Goal: Information Seeking & Learning: Check status

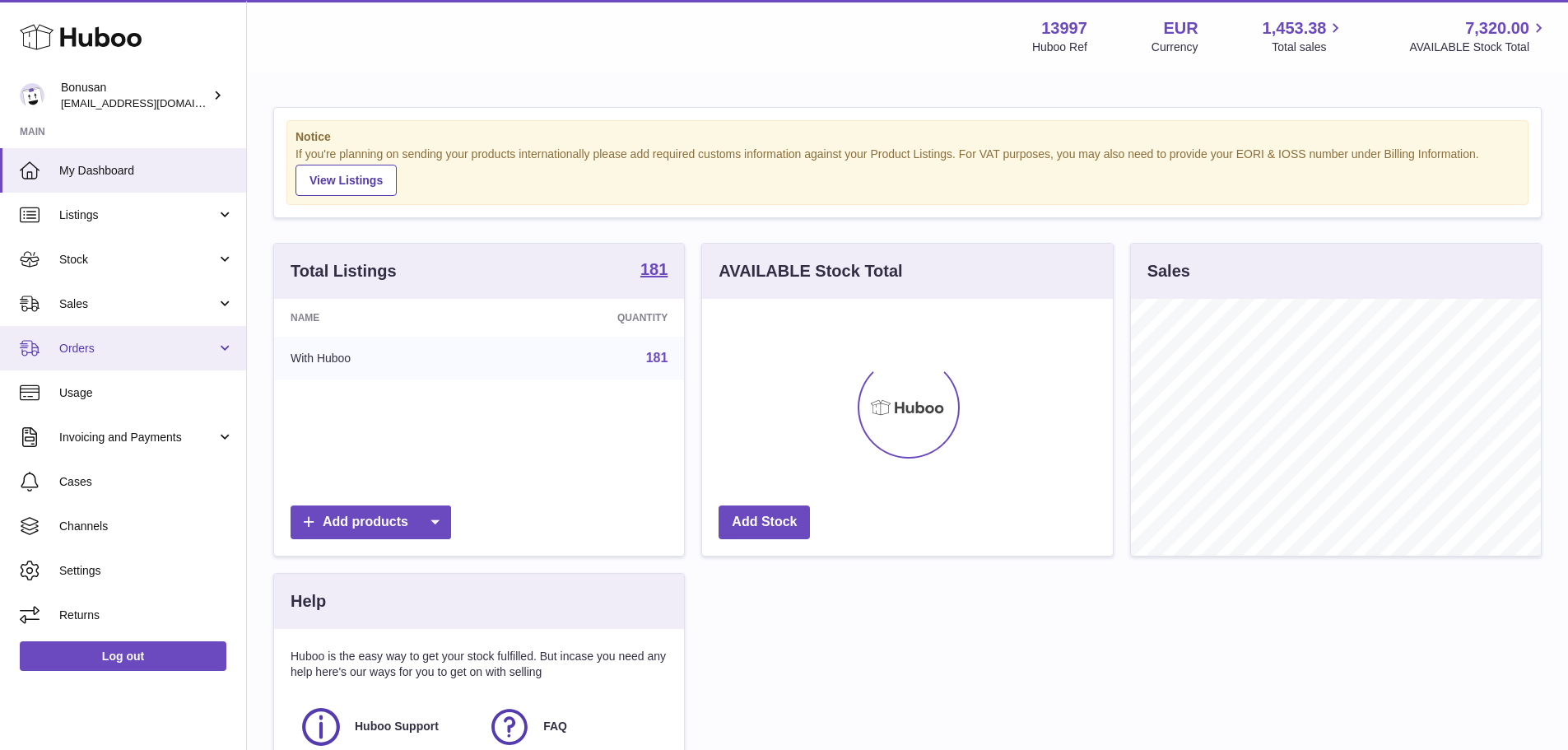
scroll to position [257, 410]
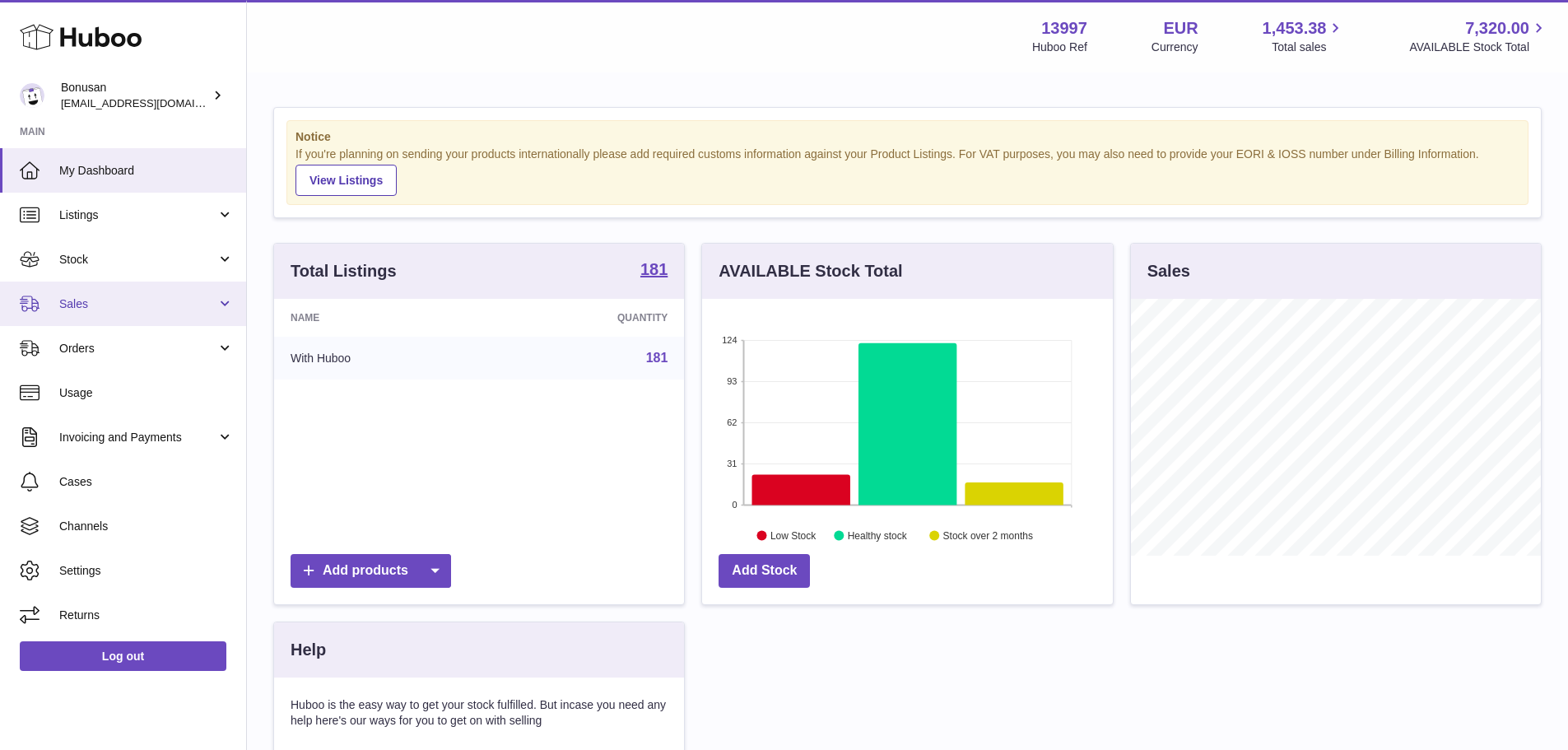
click at [106, 311] on span "Sales" at bounding box center [137, 304] width 157 height 16
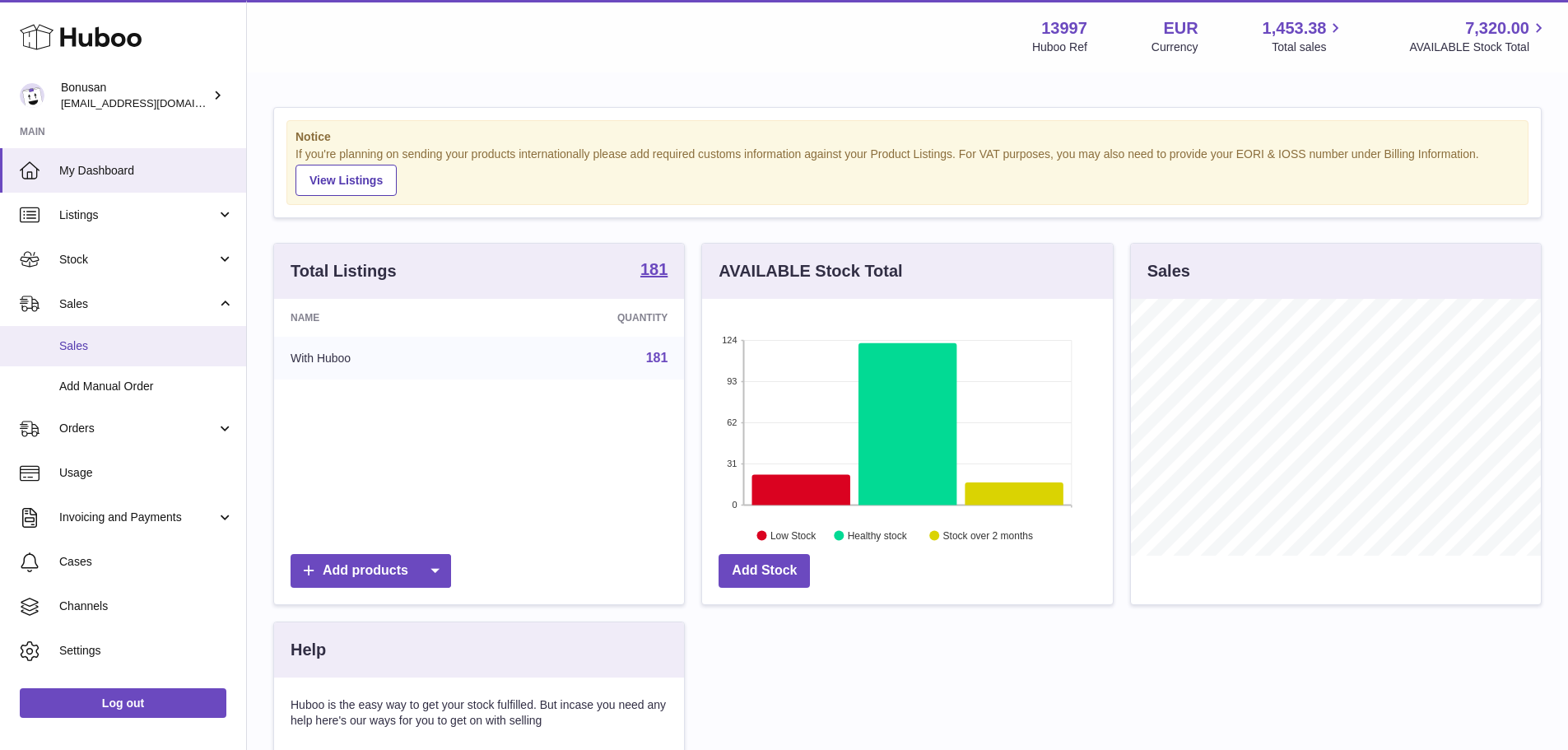
click at [93, 343] on span "Sales" at bounding box center [146, 345] width 174 height 16
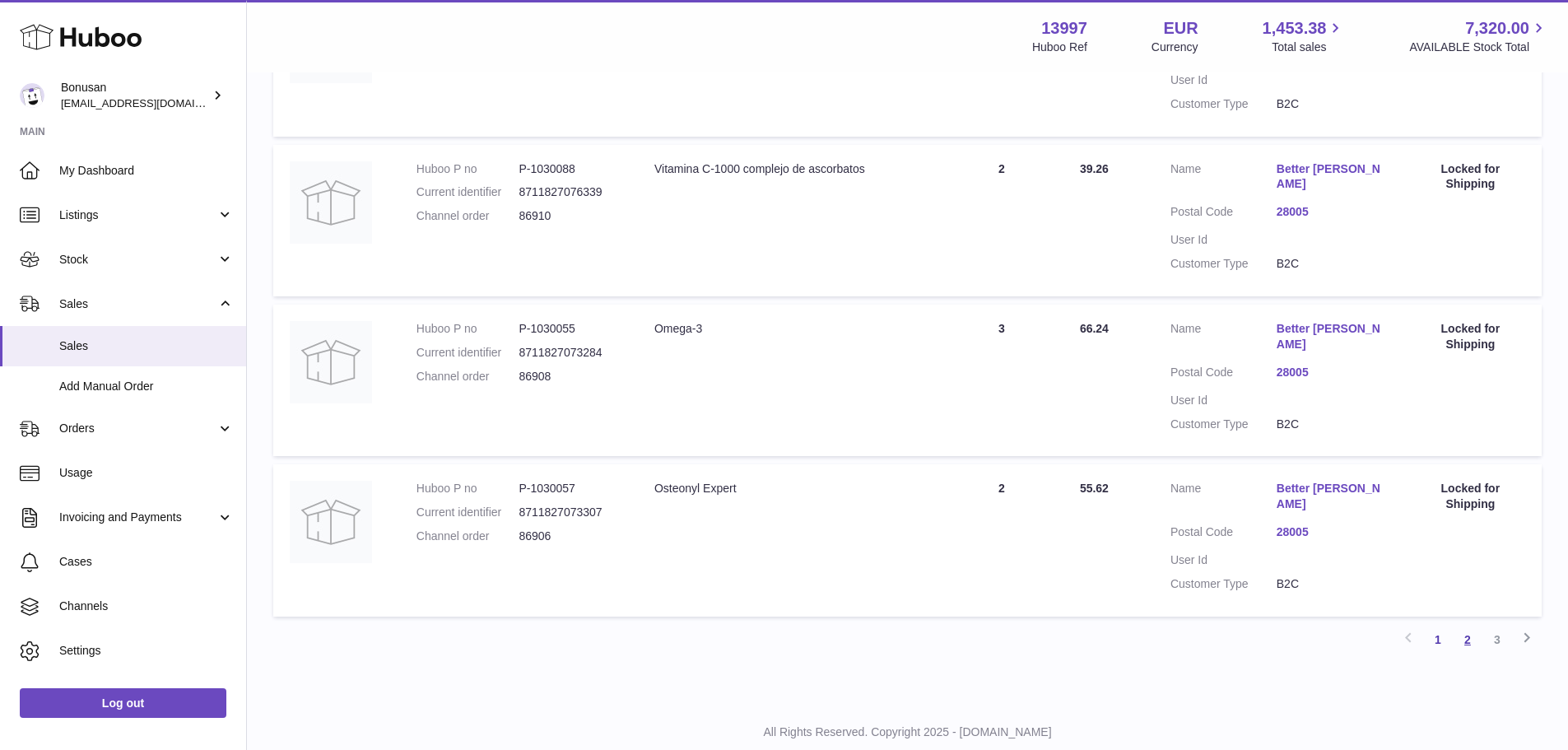
click at [1466, 625] on link "2" at bounding box center [1467, 639] width 29 height 29
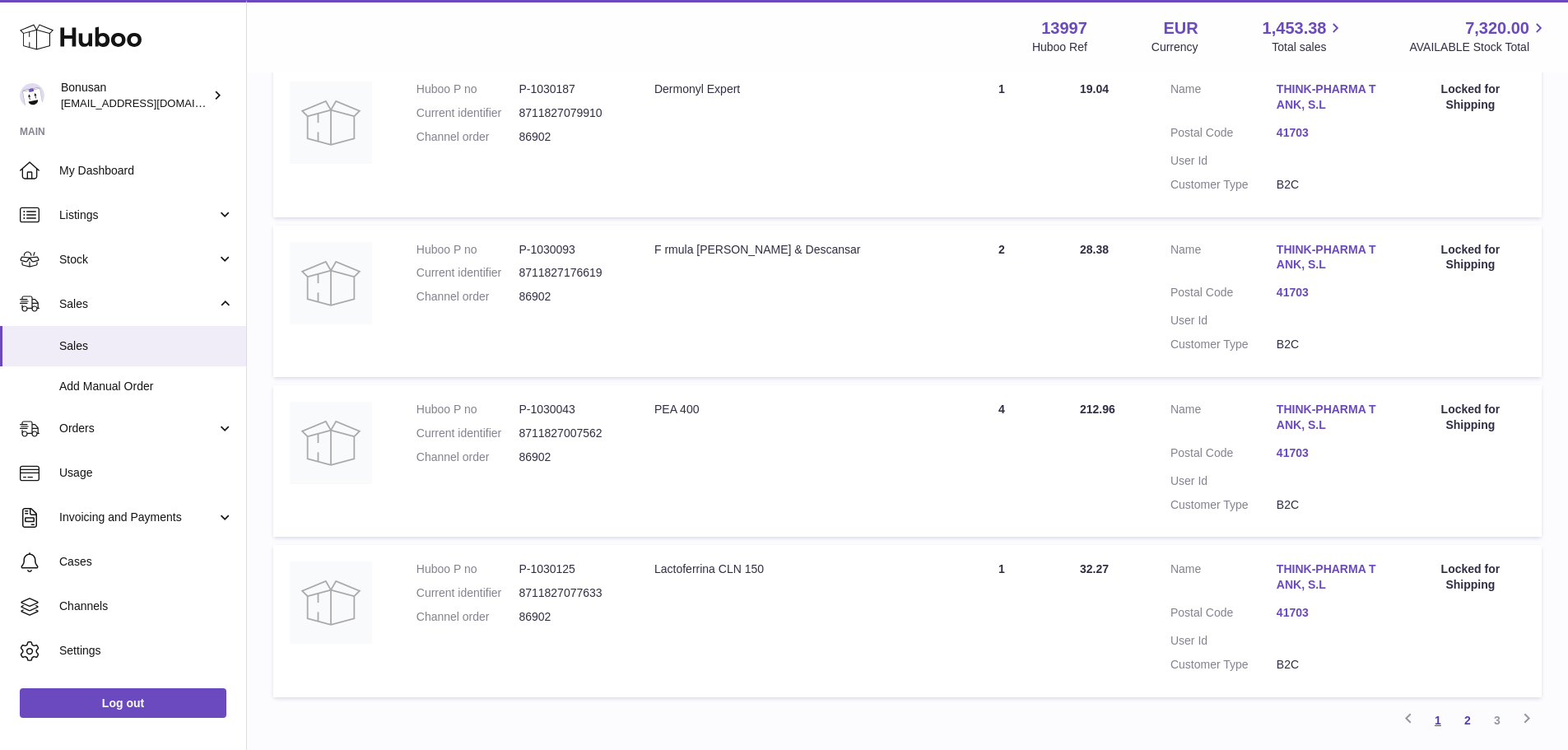
click at [1435, 717] on link "1" at bounding box center [1437, 719] width 29 height 29
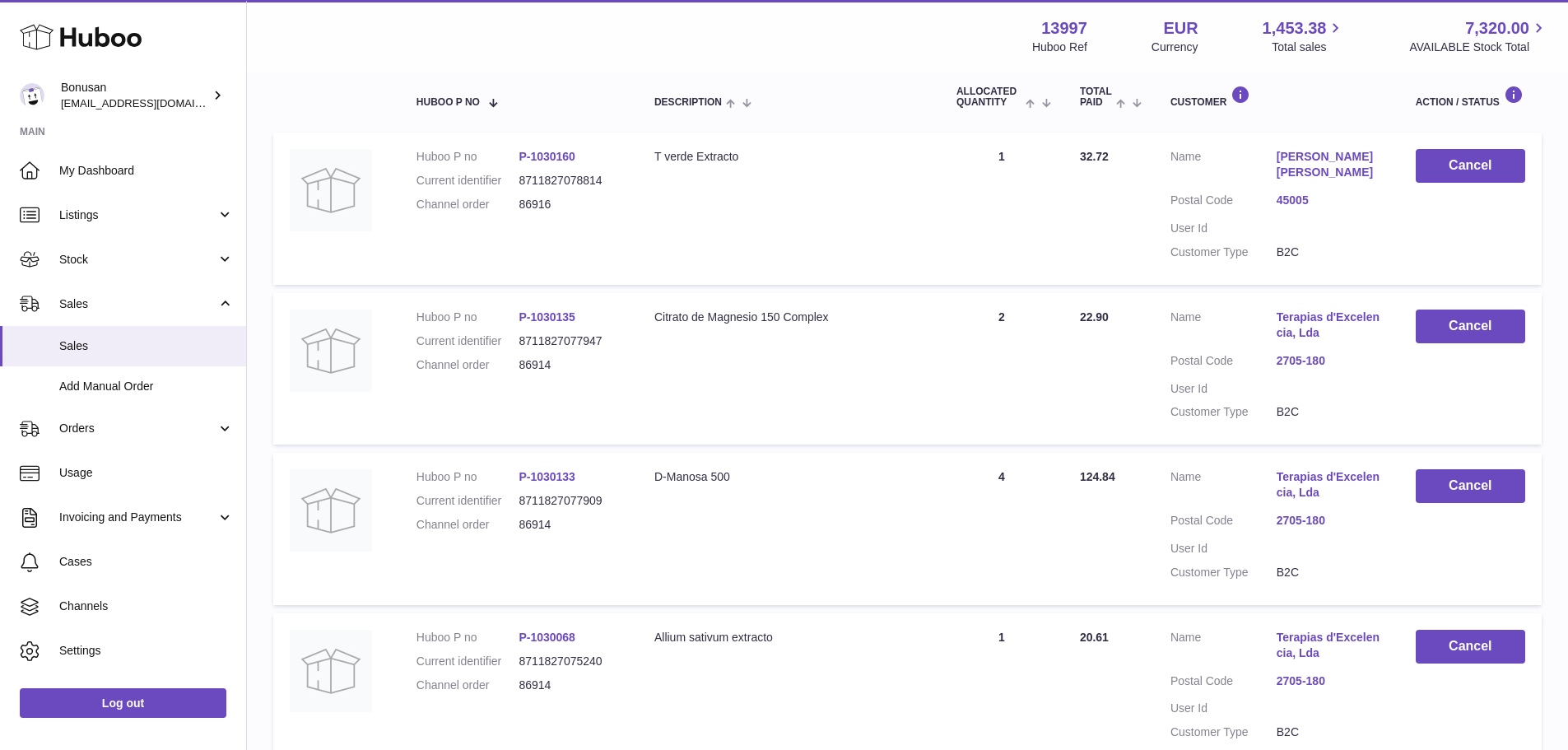
scroll to position [74, 0]
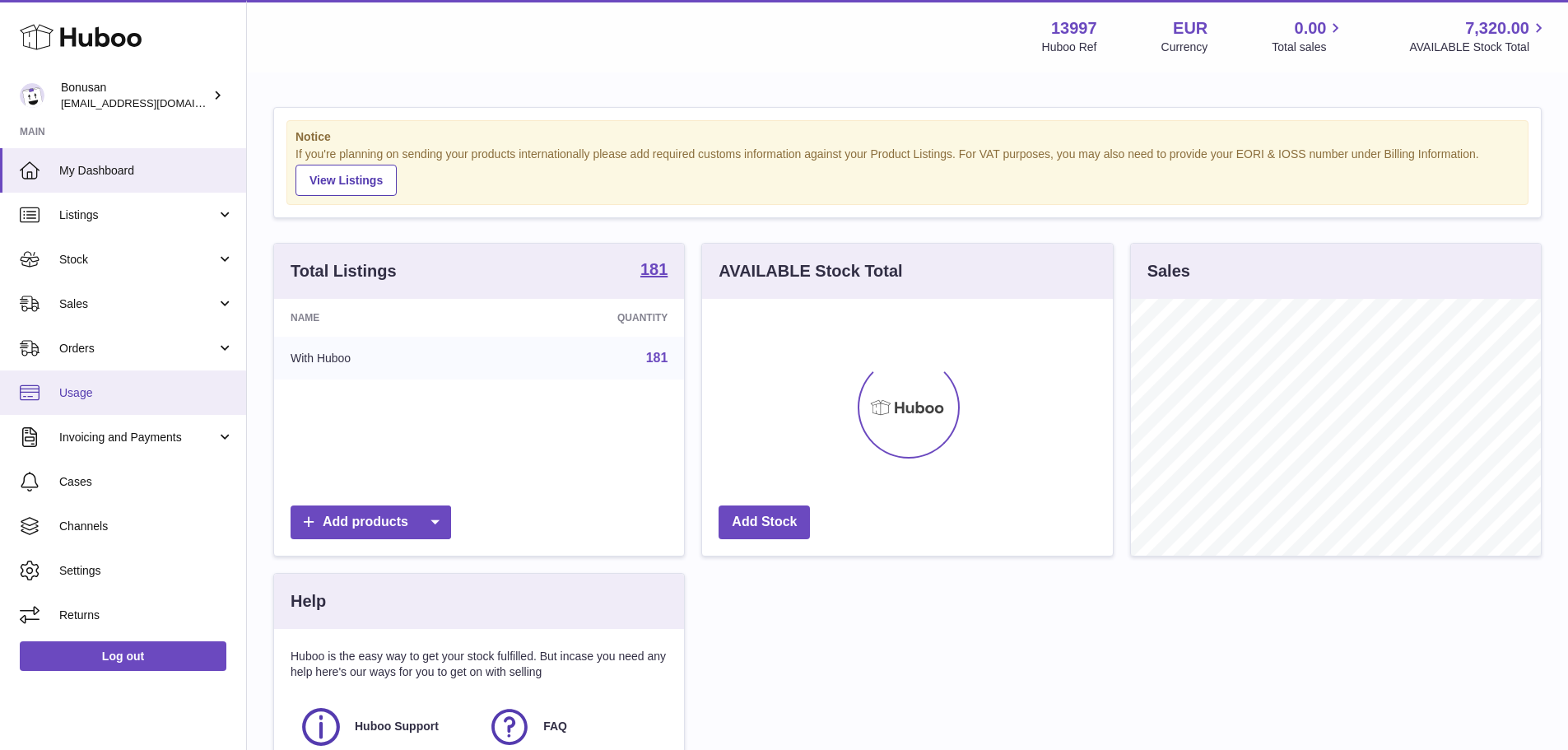
scroll to position [257, 410]
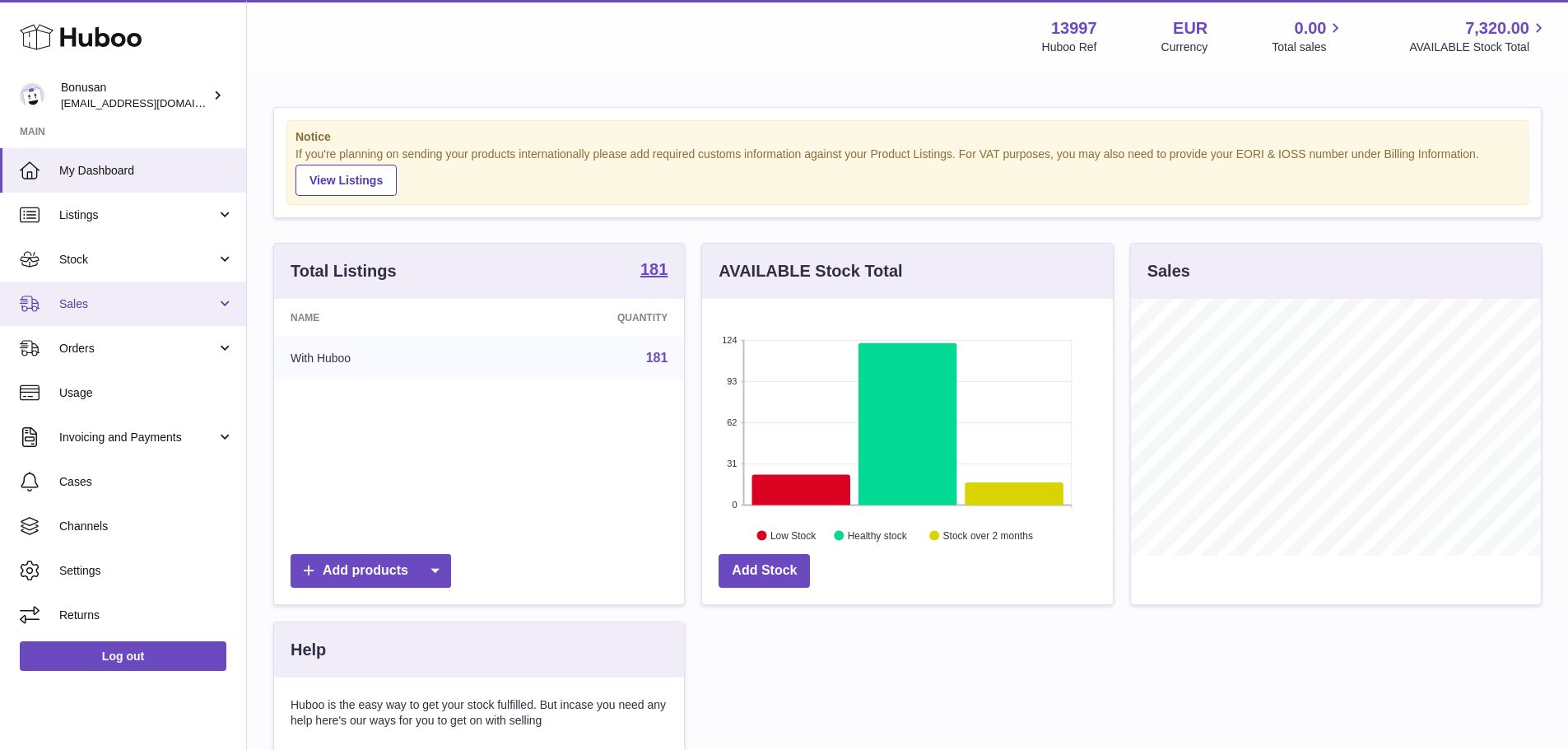
click at [124, 311] on span "Sales" at bounding box center [137, 304] width 157 height 16
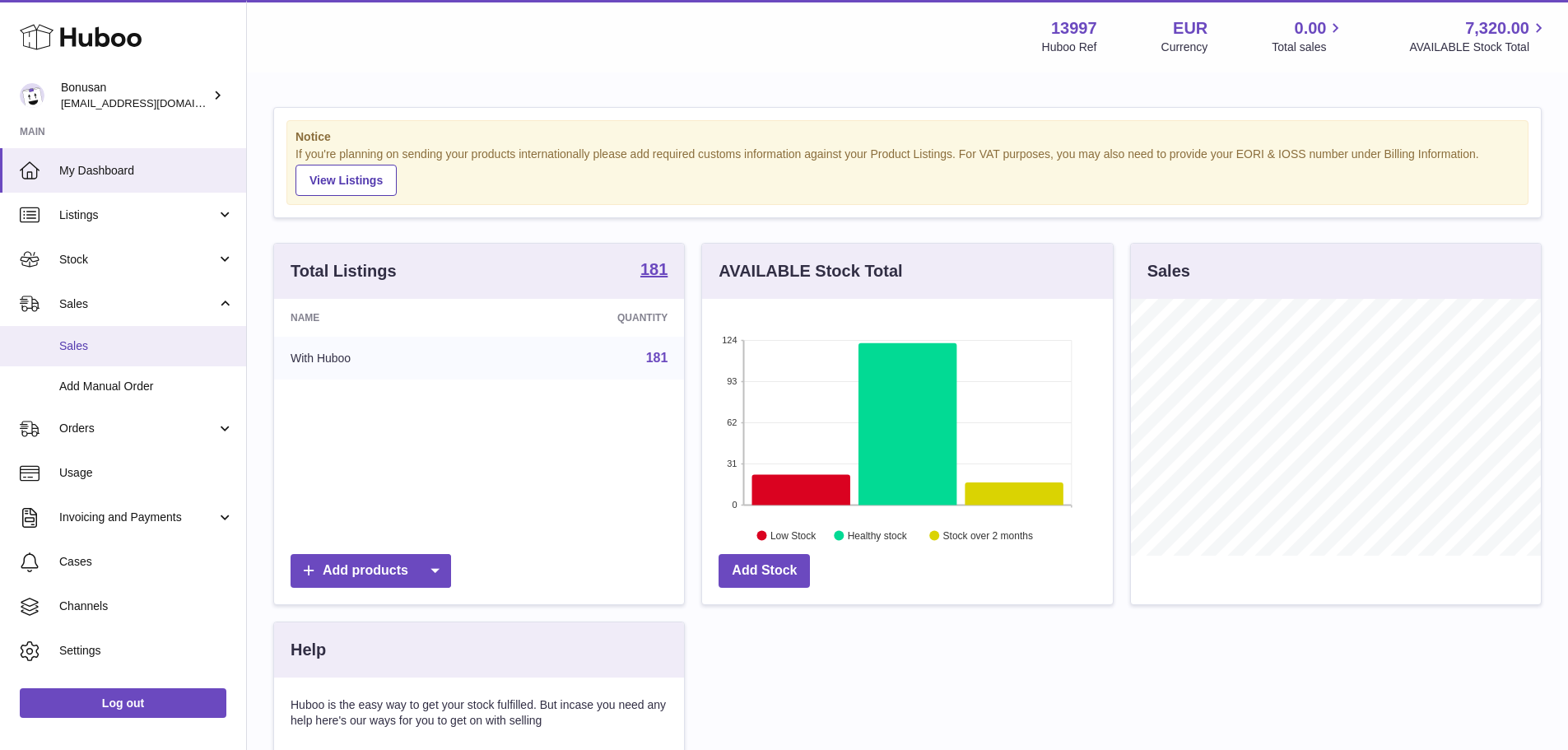
click at [110, 343] on span "Sales" at bounding box center [146, 345] width 174 height 16
